Goal: Information Seeking & Learning: Learn about a topic

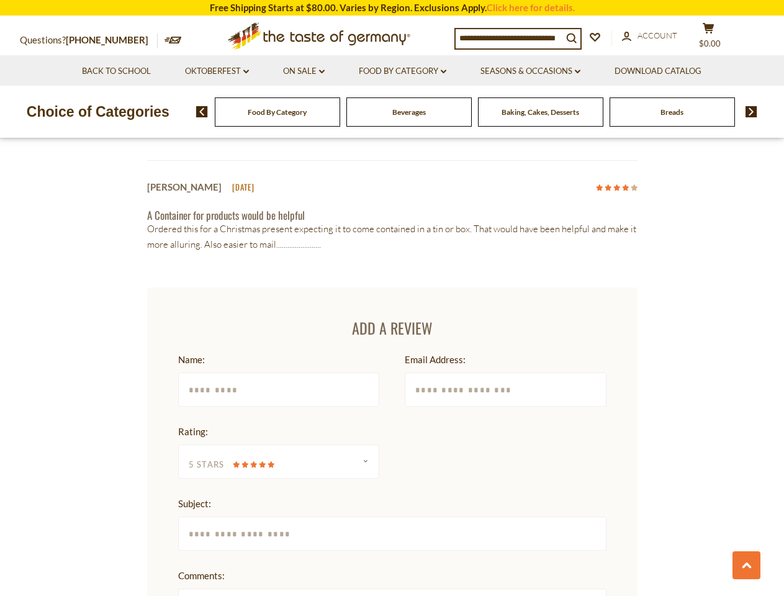
scroll to position [1522, 0]
click at [716, 38] on span "$0.00" at bounding box center [710, 43] width 22 height 10
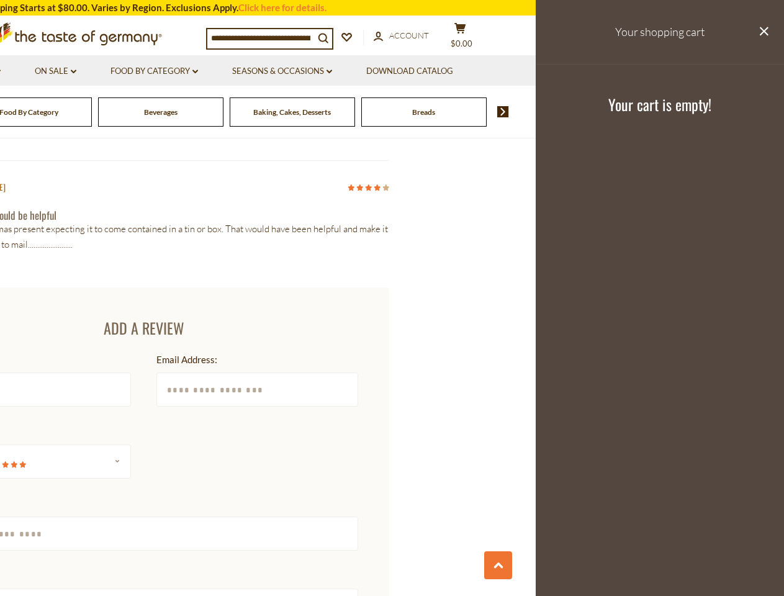
click at [214, 71] on li "Food By Category dropdown_arrow All Food By Category Taste of Germany Collectio…" at bounding box center [154, 70] width 120 height 30
click at [303, 71] on link "Seasons & Occasions dropdown_arrow" at bounding box center [282, 72] width 100 height 14
click at [403, 71] on link "Download Catalog" at bounding box center [409, 72] width 87 height 14
click at [476, 112] on header "Free Shipping Starts at $80.00. Varies by Region. Exclusions Apply. Click here …" at bounding box center [144, 69] width 784 height 138
click at [92, 112] on div "Beverages" at bounding box center [28, 111] width 125 height 29
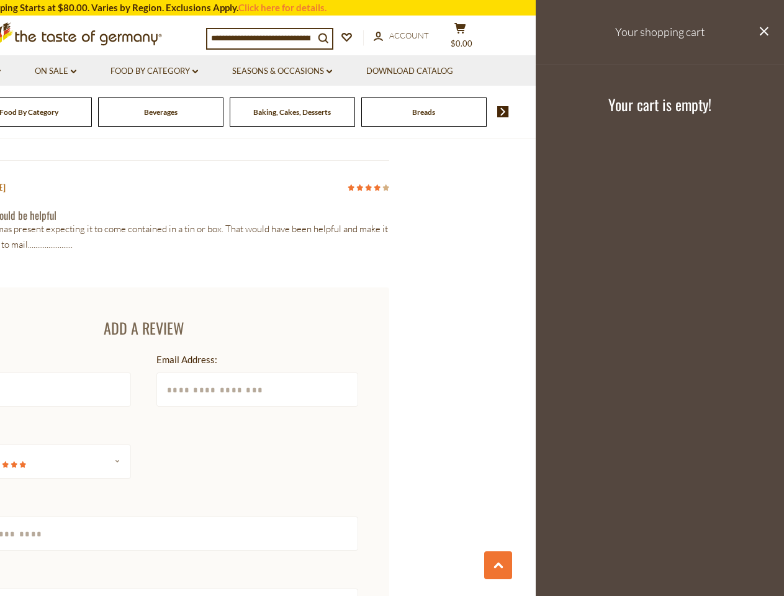
scroll to position [0, 0]
click at [747, 112] on h3 "Your cart is empty!" at bounding box center [659, 104] width 217 height 19
click at [392, 298] on div "Additional Info SKU: 3028 Availability: View current fulfillment times on the "…" at bounding box center [144, 537] width 509 height 1072
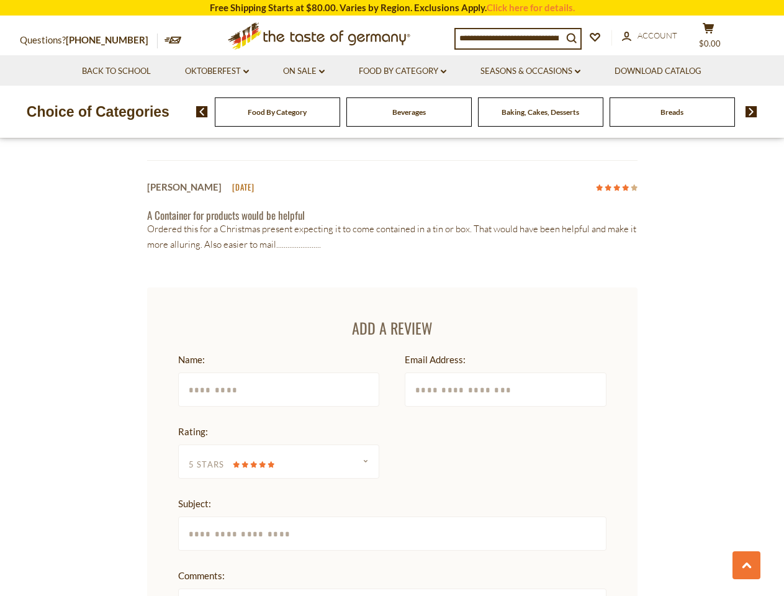
click at [143, 595] on html "star arrow-up arrow-left arrow-right close arrow-down search check-mark plus mi…" at bounding box center [392, 418] width 784 height 3881
